Goal: Task Accomplishment & Management: Manage account settings

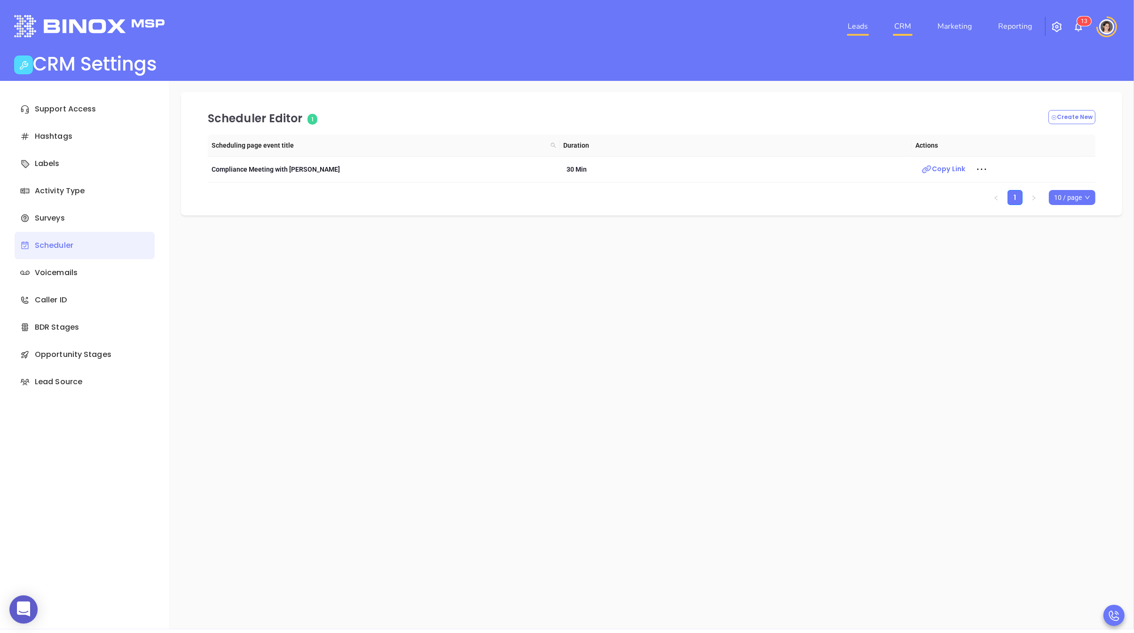
click at [872, 24] on link "Leads" at bounding box center [858, 26] width 28 height 19
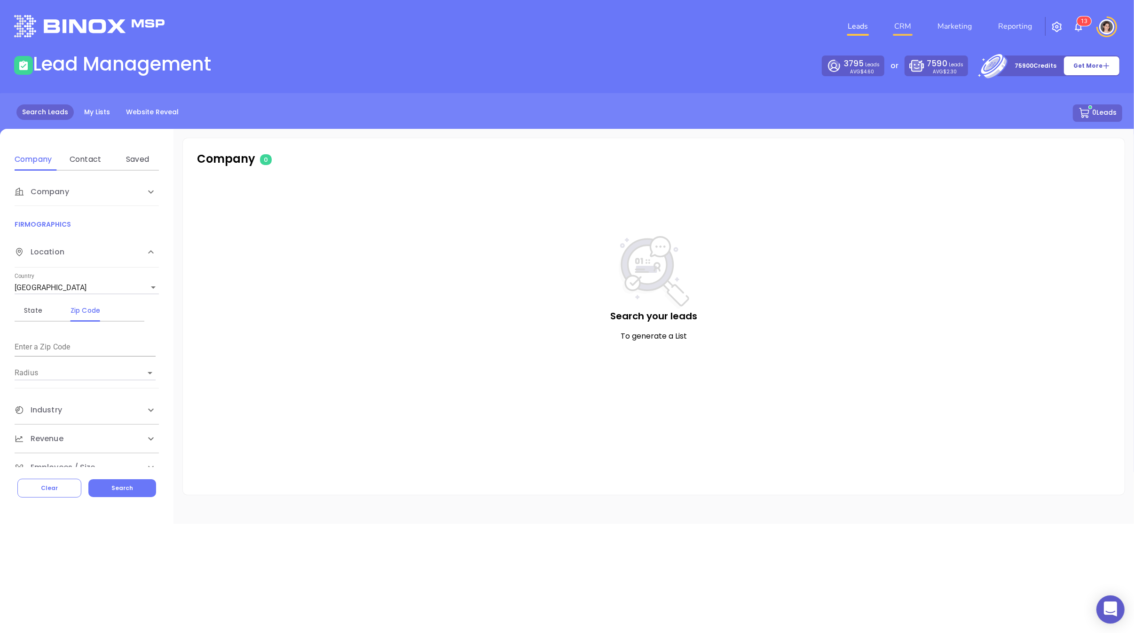
click at [904, 23] on link "CRM" at bounding box center [902, 26] width 24 height 19
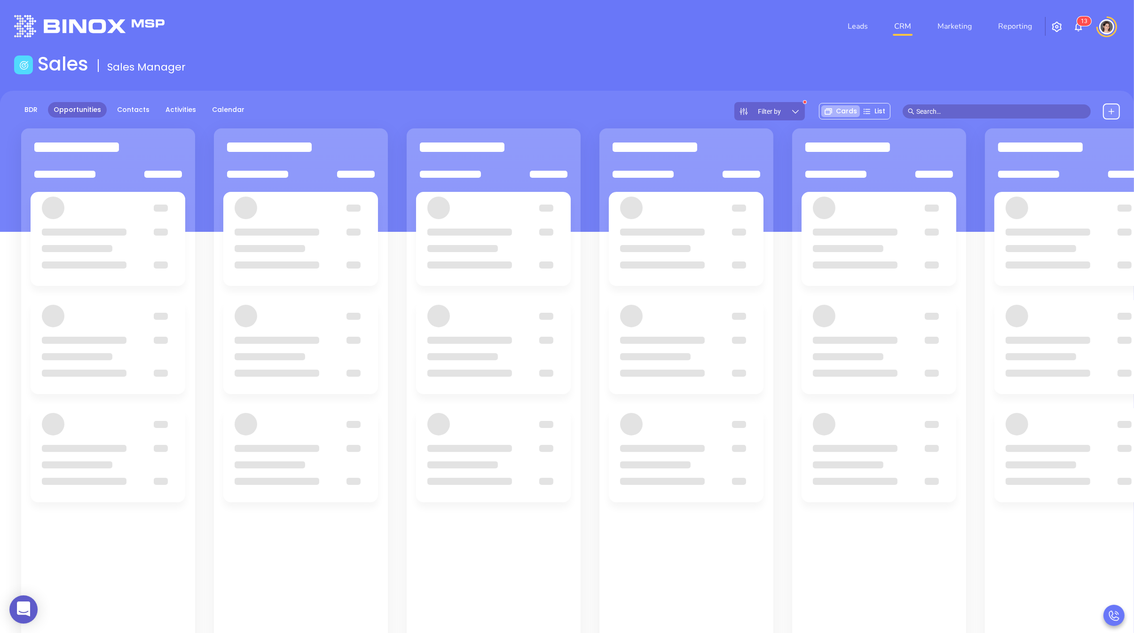
click at [939, 115] on input "text" at bounding box center [1000, 111] width 169 height 10
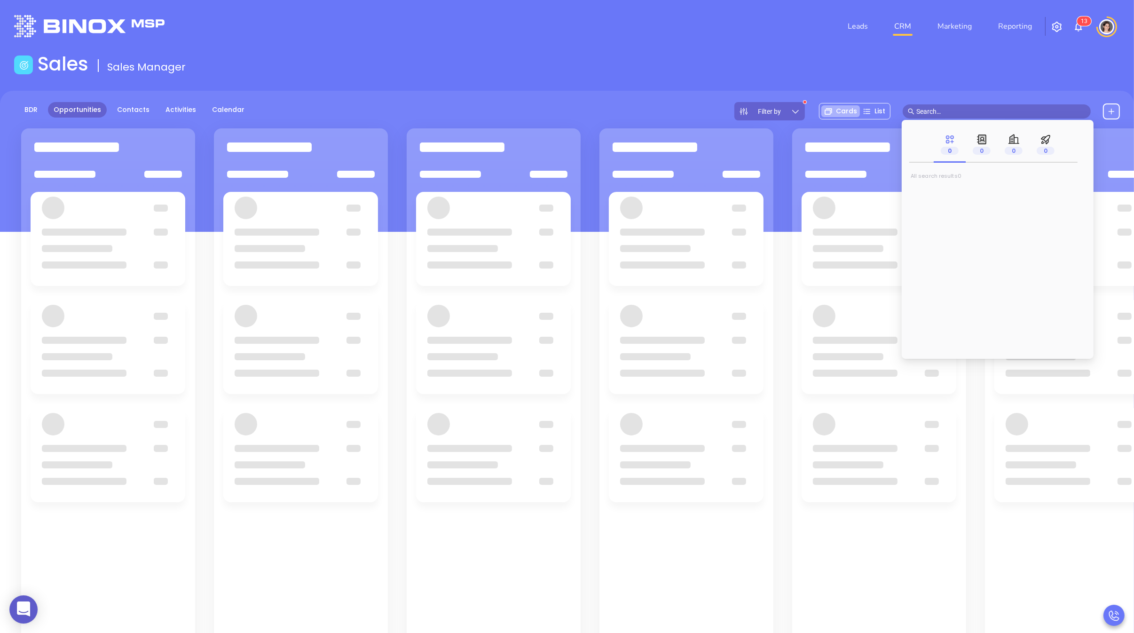
paste input "[PERSON_NAME][EMAIL_ADDRESS][DOMAIN_NAME]"
click at [939, 115] on input "[PERSON_NAME][EMAIL_ADDRESS][DOMAIN_NAME]" at bounding box center [1000, 111] width 169 height 10
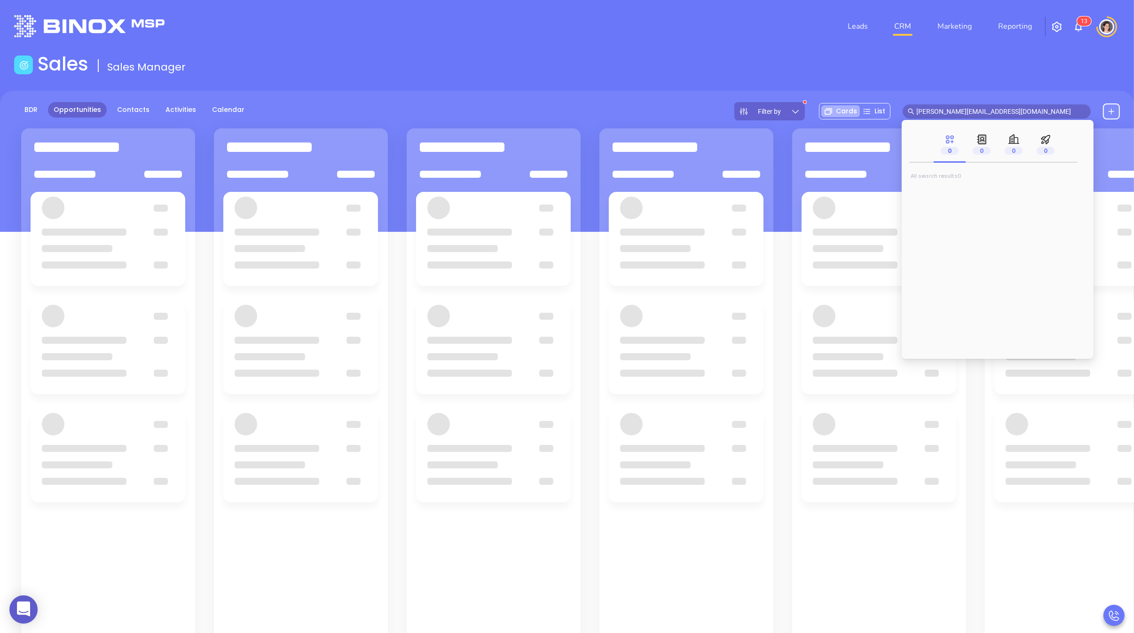
click at [939, 115] on input "[PERSON_NAME][EMAIL_ADDRESS][DOMAIN_NAME]" at bounding box center [1000, 111] width 169 height 10
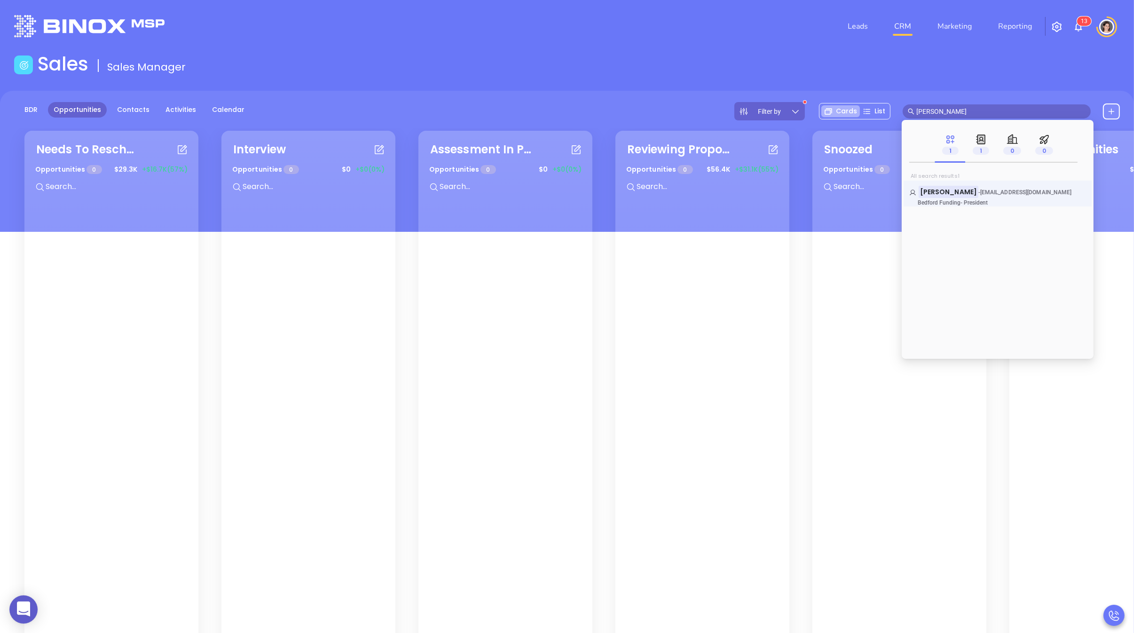
type input "[PERSON_NAME]"
click at [971, 186] on div "[PERSON_NAME] - [EMAIL_ADDRESS][DOMAIN_NAME] Bedford Funding - President" at bounding box center [998, 194] width 188 height 26
click at [938, 192] on mark "[PERSON_NAME]" at bounding box center [949, 192] width 60 height 12
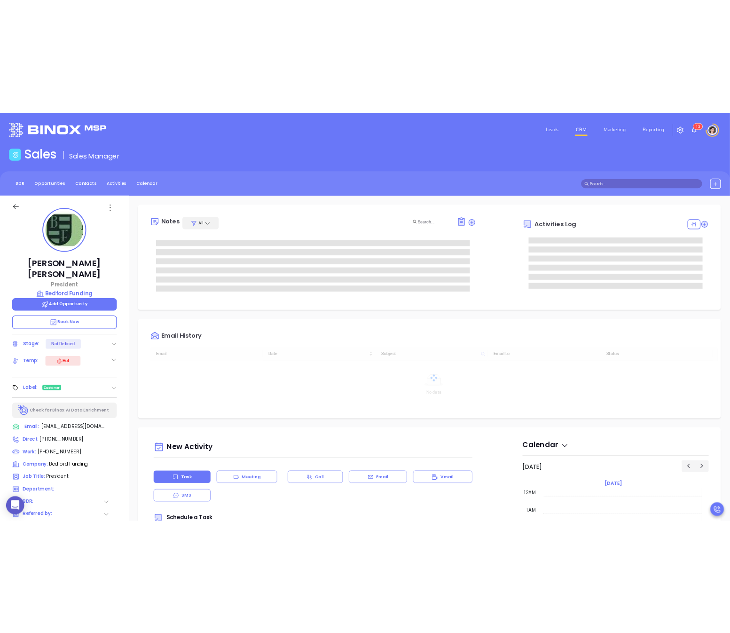
scroll to position [273, 0]
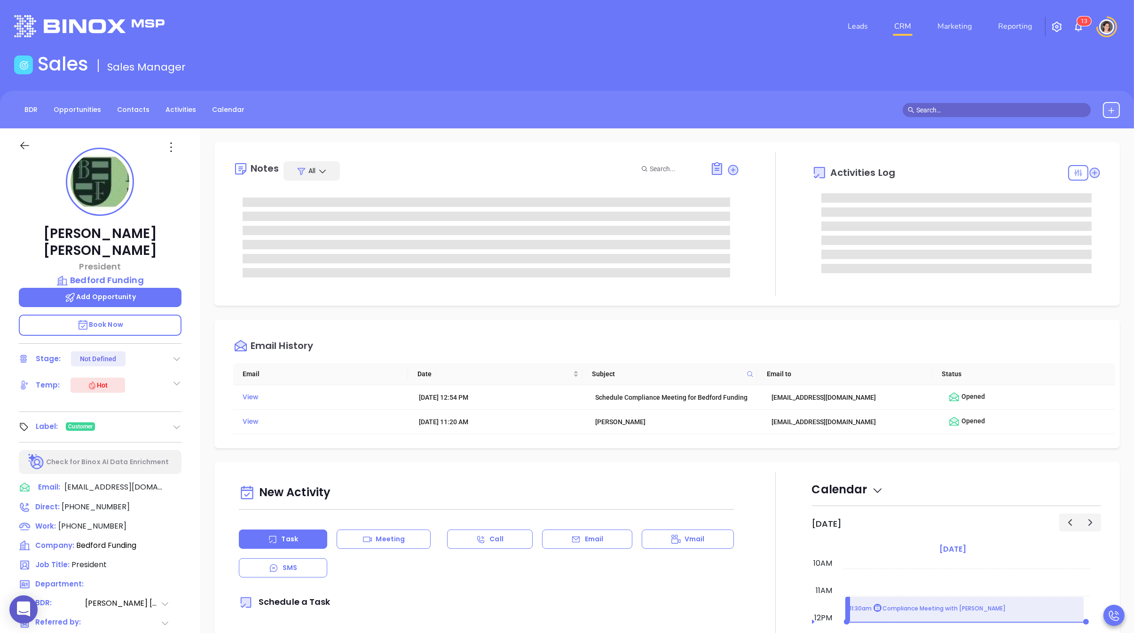
type input "[PERSON_NAME]"
